Goal: Find contact information: Find contact information

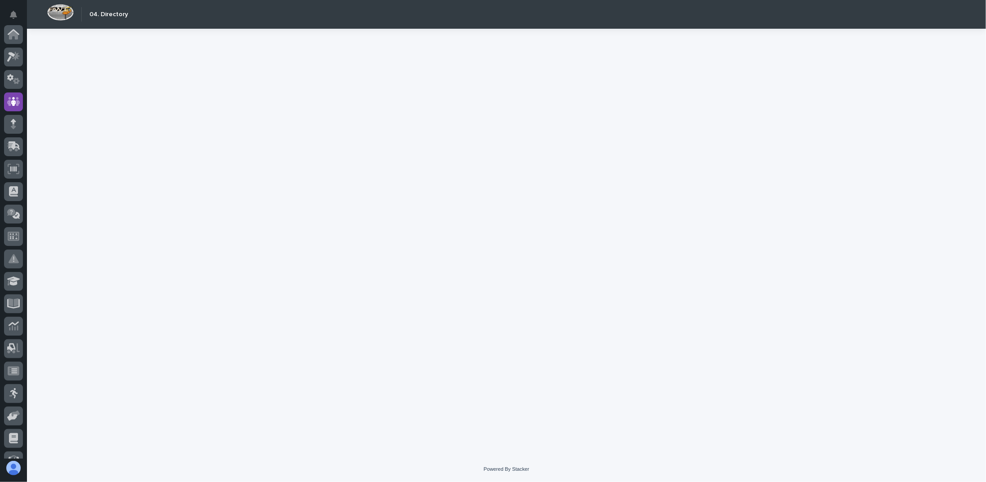
scroll to position [67, 0]
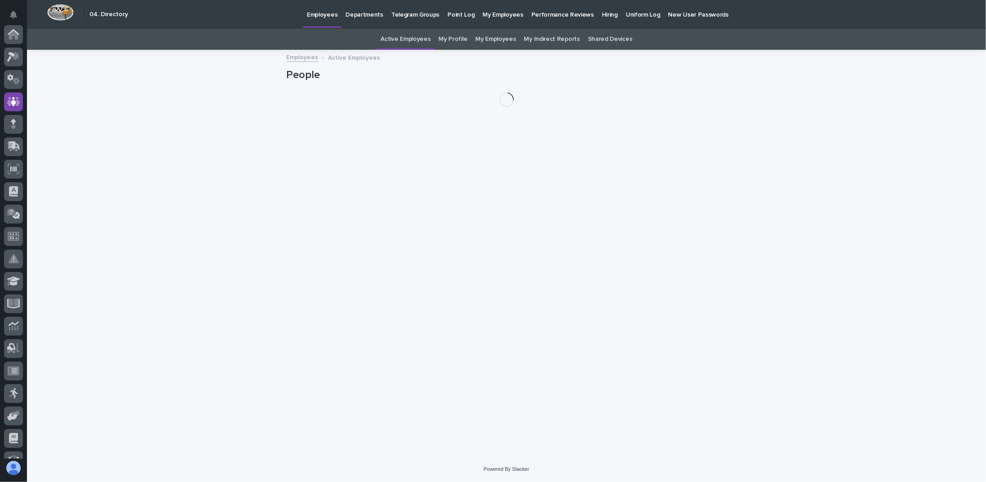
scroll to position [67, 0]
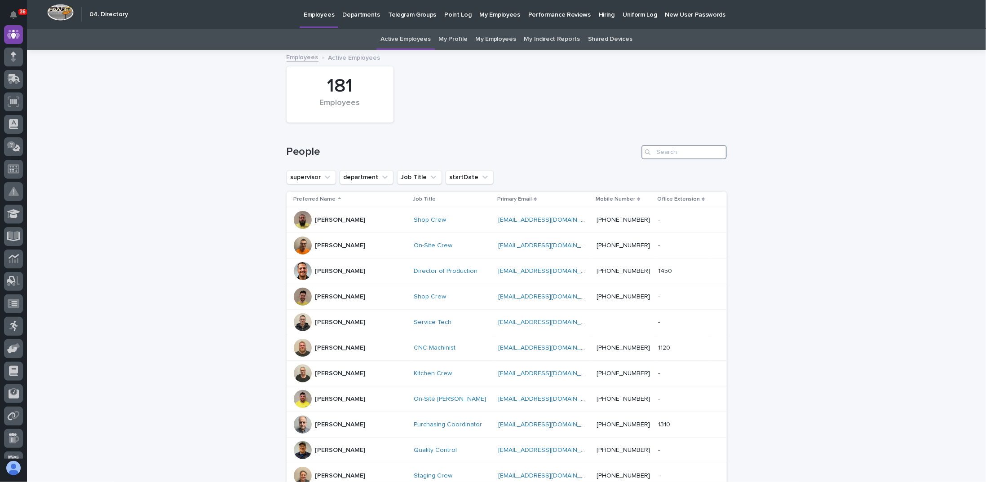
click at [659, 148] on input "Search" at bounding box center [683, 152] width 85 height 14
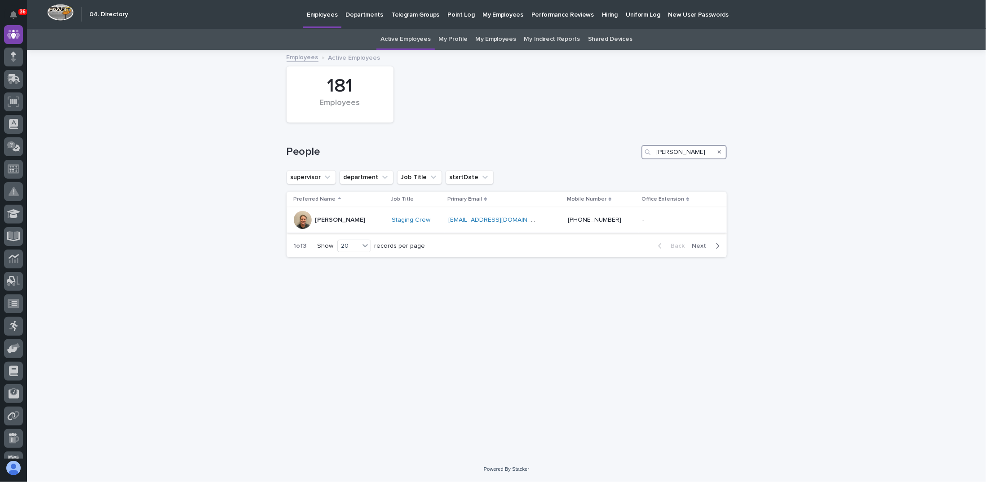
type input "[PERSON_NAME]"
click at [359, 220] on p "[PERSON_NAME]" at bounding box center [340, 221] width 50 height 8
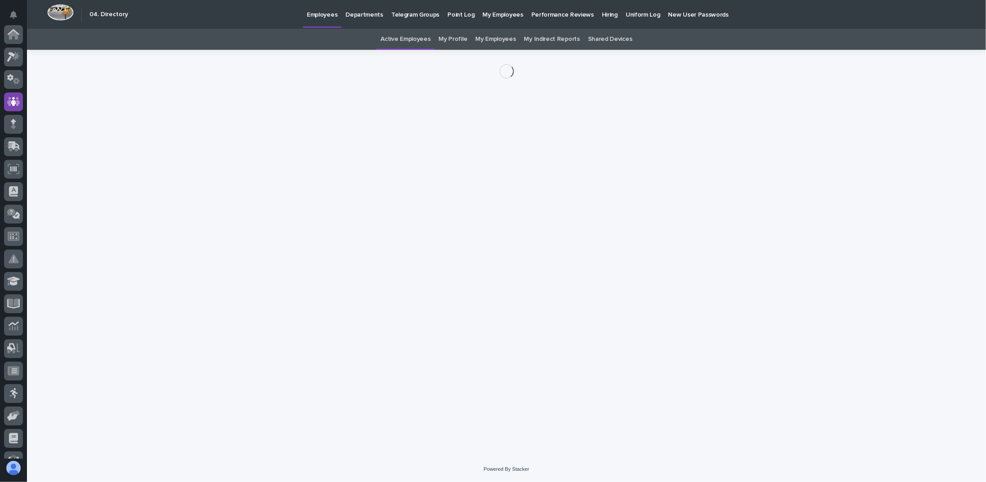
scroll to position [67, 0]
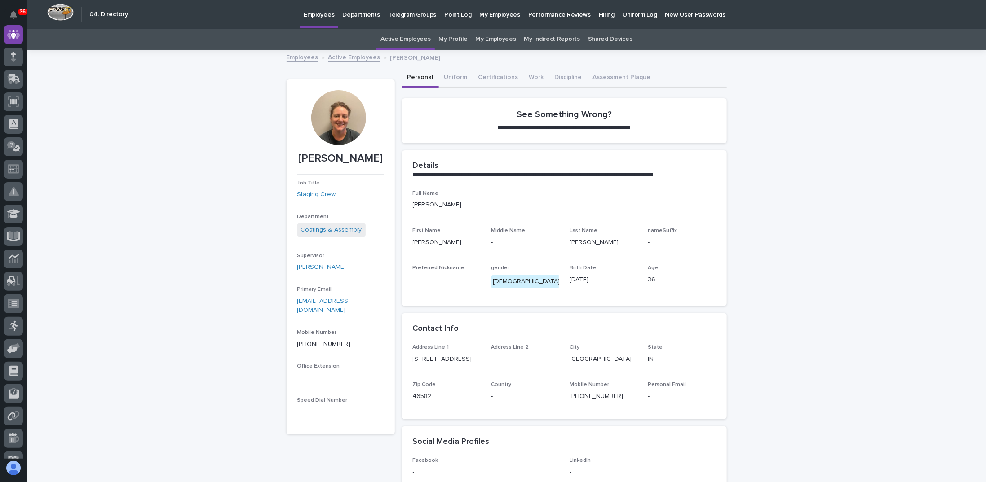
drag, startPoint x: 377, startPoint y: 159, endPoint x: 292, endPoint y: 159, distance: 85.4
click at [292, 159] on section "Ashley Palazzolo Job Title Staging Crew Department Coatings & Assembly Supervis…" at bounding box center [341, 257] width 108 height 355
copy p "Ashley Palazzolo"
click at [248, 152] on div "**********" at bounding box center [506, 299] width 959 height 497
click at [209, 258] on div "**********" at bounding box center [506, 299] width 959 height 497
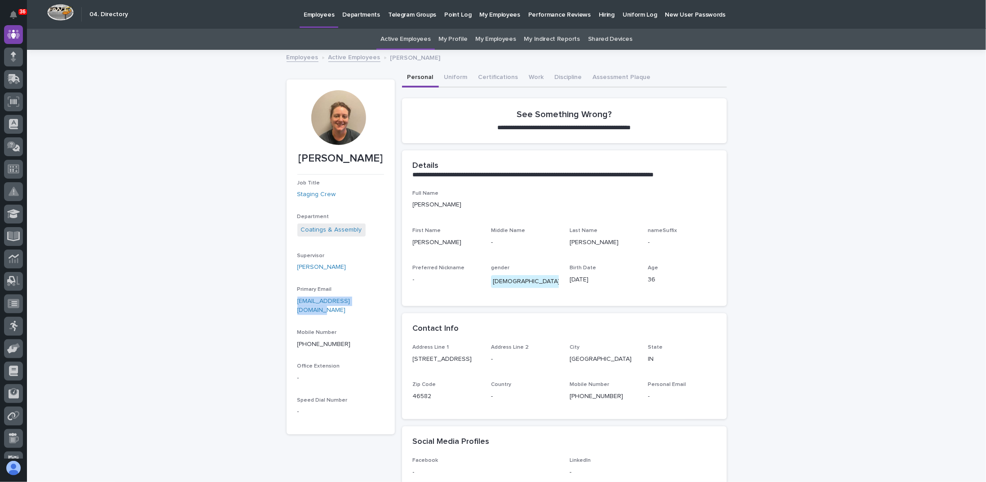
drag, startPoint x: 372, startPoint y: 299, endPoint x: 290, endPoint y: 301, distance: 81.3
click at [290, 301] on section "Ashley Palazzolo Job Title Staging Crew Department Coatings & Assembly Supervis…" at bounding box center [341, 257] width 108 height 355
copy link "apalazzolo@pwiworks.com"
click at [212, 255] on div "**********" at bounding box center [506, 299] width 959 height 497
click at [369, 59] on link "Active Employees" at bounding box center [354, 57] width 52 height 10
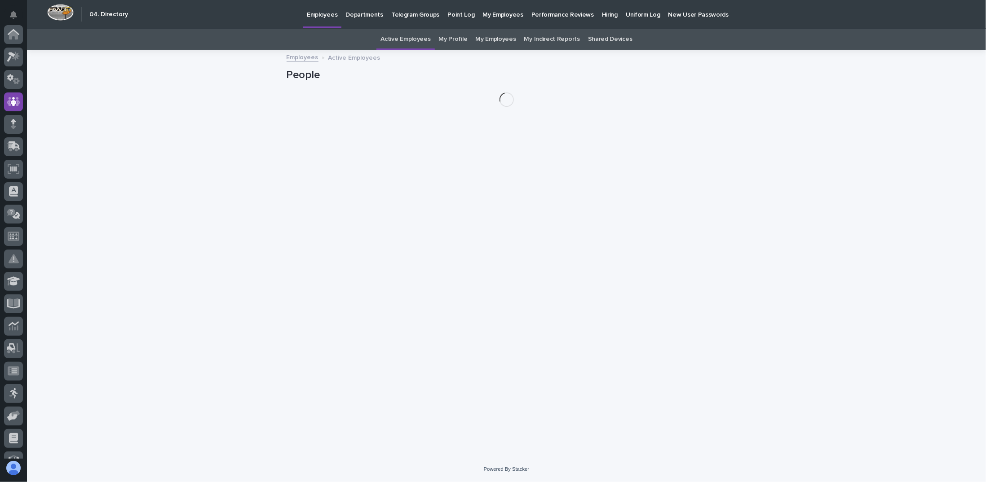
scroll to position [67, 0]
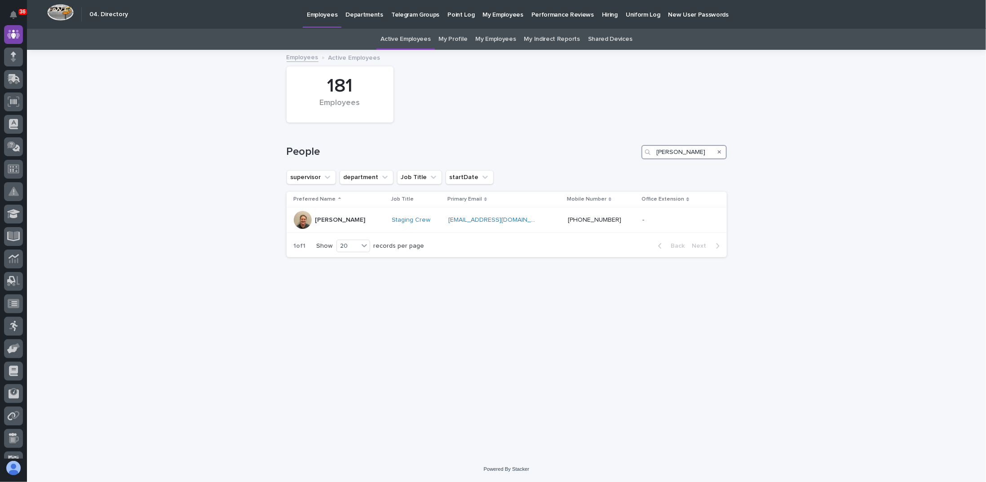
click at [672, 157] on input "ASHLEY" at bounding box center [683, 152] width 85 height 14
click at [722, 150] on div "Search" at bounding box center [719, 152] width 14 height 14
click at [721, 152] on icon "Search" at bounding box center [720, 152] width 4 height 5
click at [695, 155] on input "Search" at bounding box center [683, 152] width 85 height 14
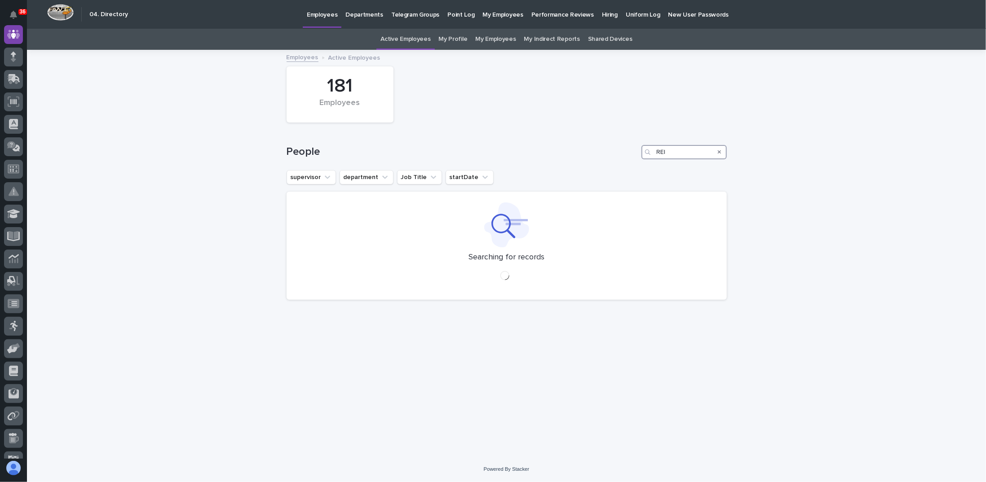
type input "REIN"
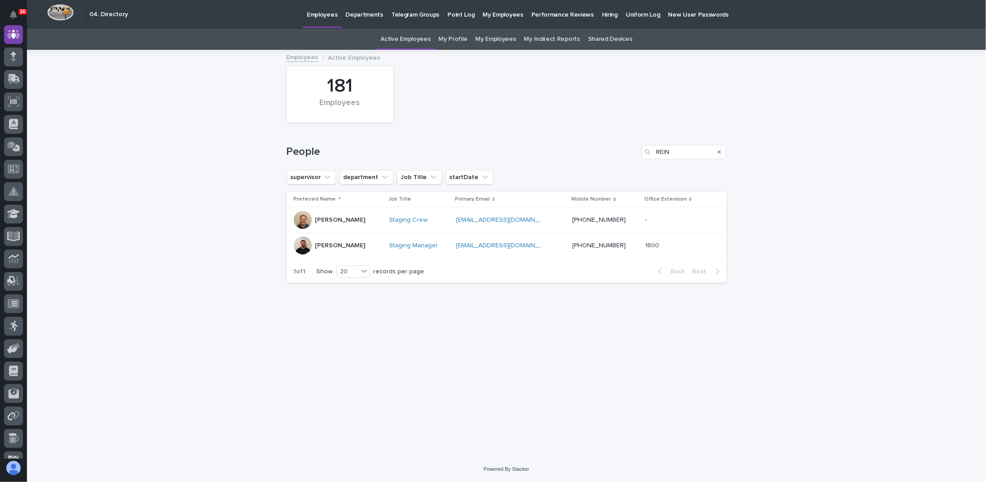
click at [355, 245] on p "Reinhart Burkholder" at bounding box center [340, 246] width 50 height 8
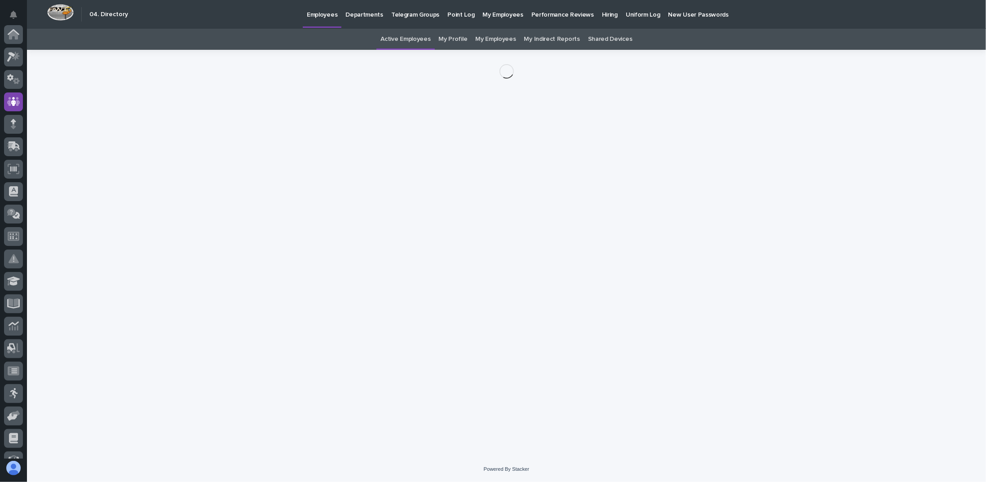
scroll to position [67, 0]
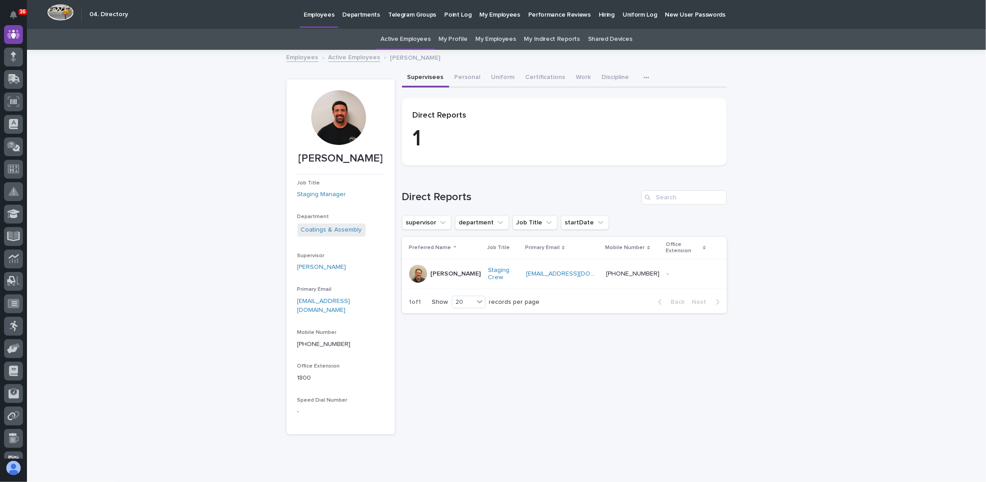
drag, startPoint x: 365, startPoint y: 175, endPoint x: 313, endPoint y: 161, distance: 54.4
click at [313, 161] on p "Reinhart Burkholder" at bounding box center [340, 158] width 87 height 13
copy p "Reinhart Burkholder"
click at [239, 151] on div "Loading... Saving… Loading... Saving… Reinhart Burkholder Reinhart Burkholder J…" at bounding box center [506, 265] width 959 height 429
click at [221, 247] on div "Loading... Saving… Loading... Saving… Reinhart Burkholder Reinhart Burkholder J…" at bounding box center [506, 265] width 959 height 429
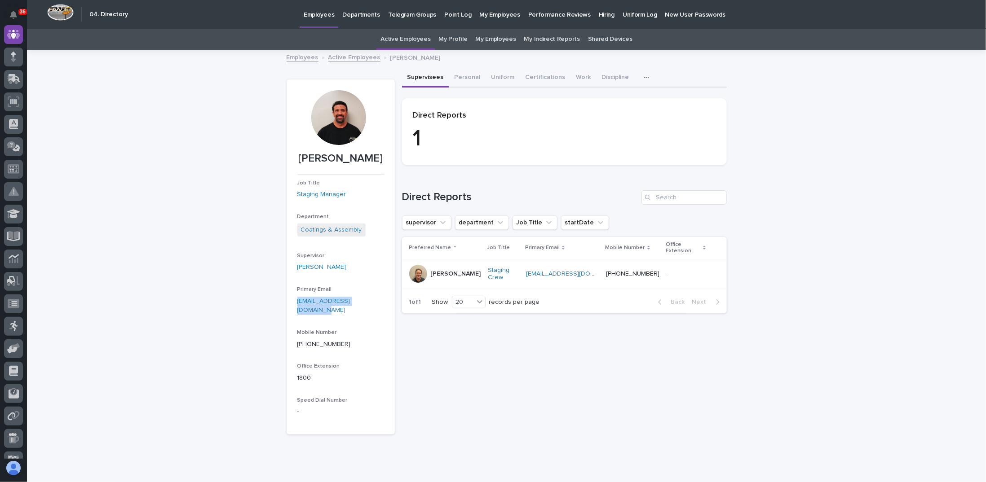
drag, startPoint x: 379, startPoint y: 315, endPoint x: 282, endPoint y: 317, distance: 97.0
click at [282, 317] on div "Loading... Saving… Loading... Saving… Reinhart Burkholder Reinhart Burkholder J…" at bounding box center [506, 254] width 449 height 407
copy link "rburkholder@pwiworks.com"
click at [237, 301] on div "Loading... Saving… Loading... Saving… Reinhart Burkholder Reinhart Burkholder J…" at bounding box center [506, 265] width 959 height 429
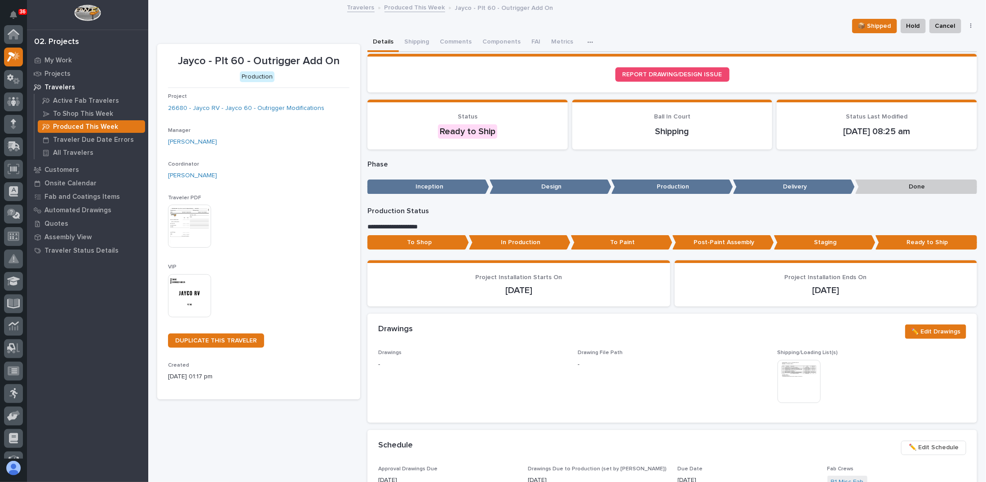
scroll to position [22, 0]
